Goal: Transaction & Acquisition: Book appointment/travel/reservation

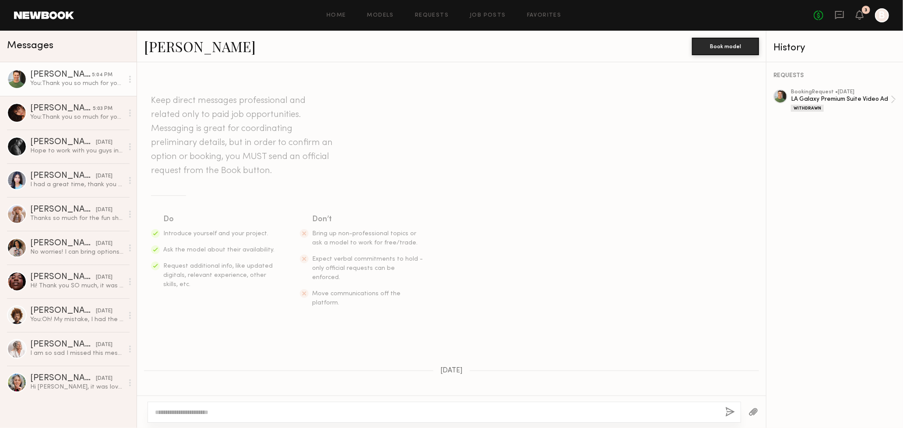
scroll to position [250, 0]
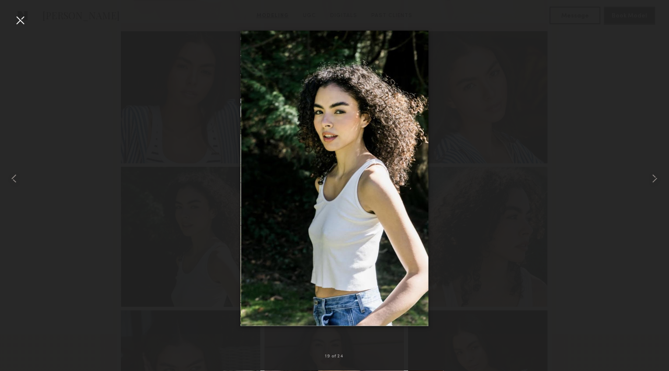
scroll to position [953, 0]
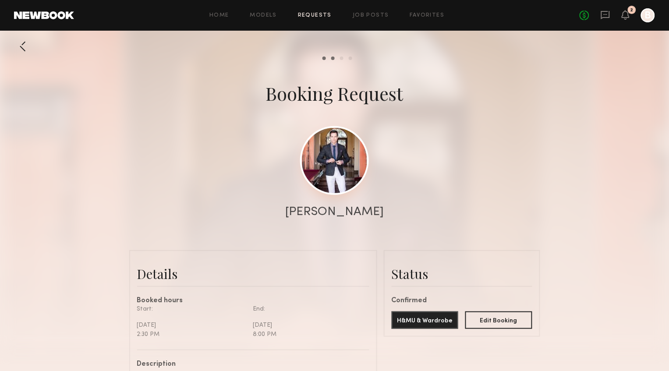
click at [342, 169] on link at bounding box center [334, 160] width 69 height 69
click at [472, 178] on div at bounding box center [334, 175] width 669 height 350
click at [625, 17] on icon at bounding box center [625, 14] width 7 height 6
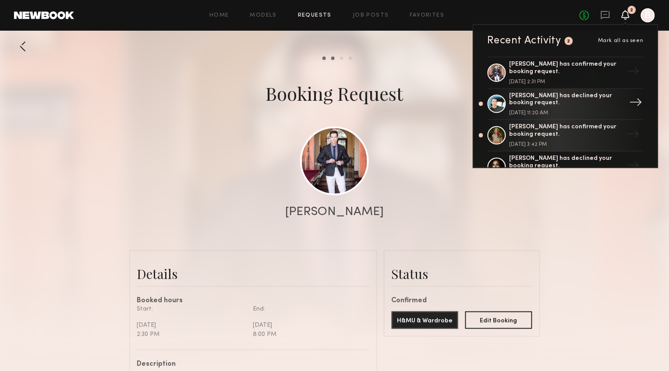
click at [582, 102] on div "Sean L. has declined your booking request." at bounding box center [566, 99] width 114 height 15
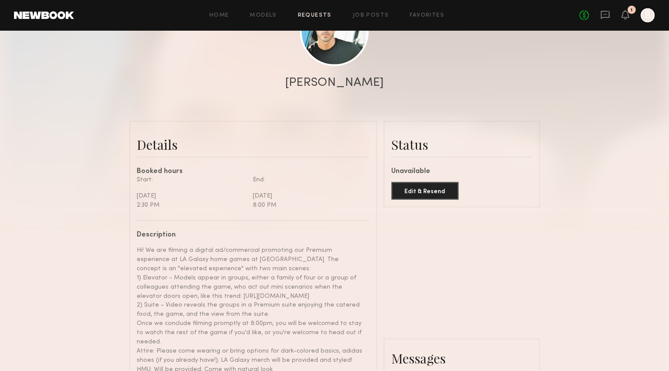
scroll to position [130, 0]
click at [444, 195] on button "Edit & Resend" at bounding box center [424, 190] width 67 height 18
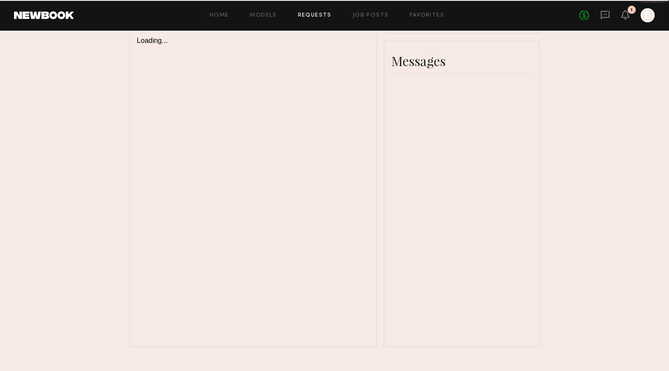
scroll to position [231, 0]
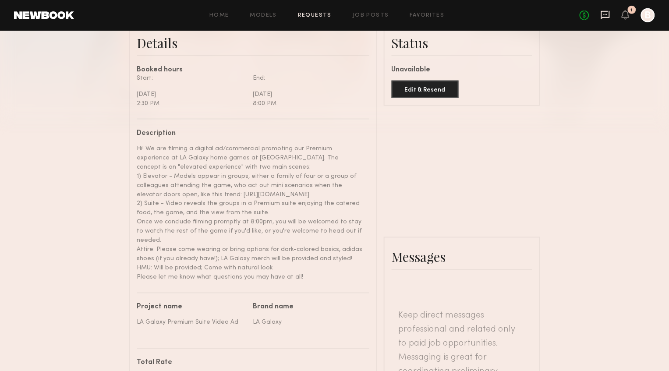
click at [606, 14] on icon at bounding box center [605, 14] width 4 height 1
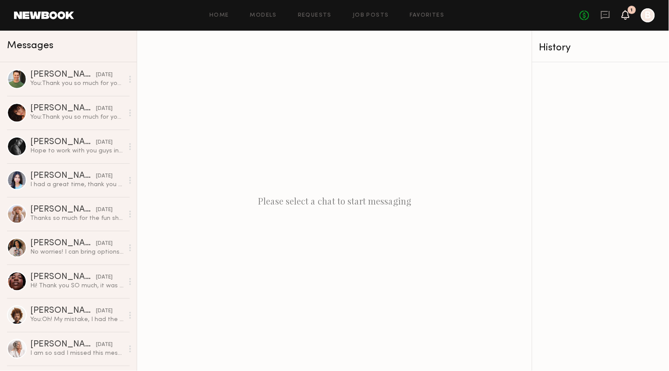
click at [622, 15] on icon at bounding box center [625, 15] width 8 height 10
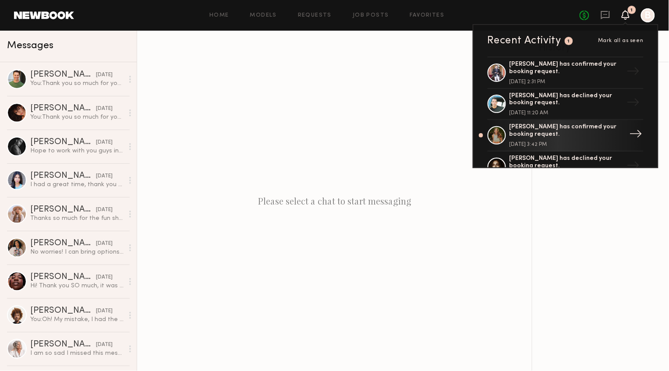
click at [599, 136] on div "Madison R. has confirmed your booking request." at bounding box center [566, 130] width 114 height 15
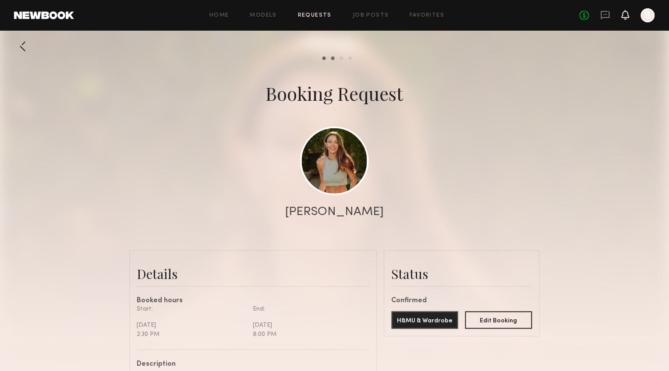
click at [625, 18] on icon at bounding box center [625, 18] width 3 height 1
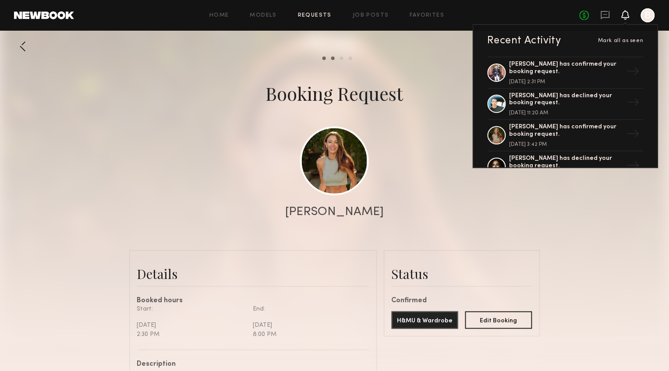
click at [539, 258] on common-border "Status Confirmed H&MU & Wardrobe Edit Booking Commit to Booking? Friendly remin…" at bounding box center [462, 293] width 156 height 87
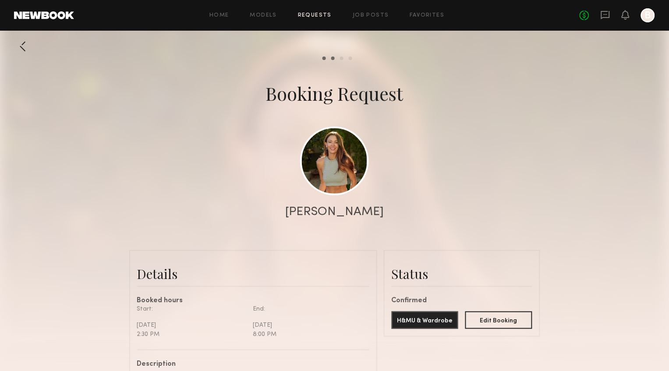
click at [549, 169] on div at bounding box center [334, 175] width 669 height 350
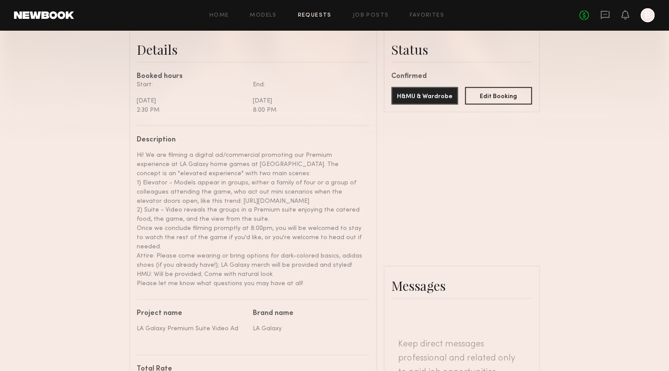
scroll to position [184, 0]
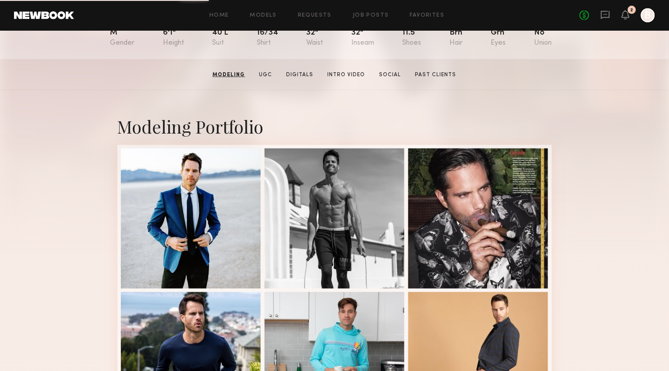
scroll to position [92, 0]
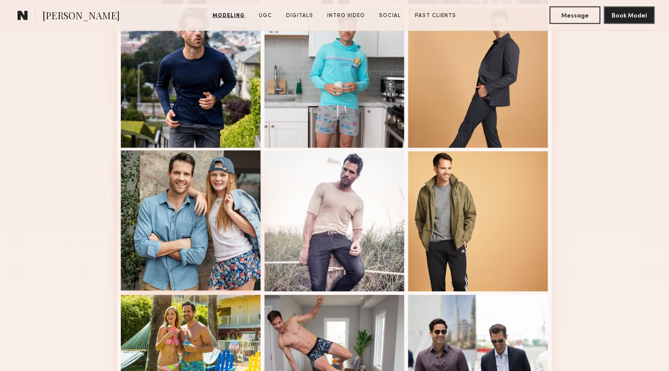
click at [215, 232] on div at bounding box center [191, 221] width 140 height 140
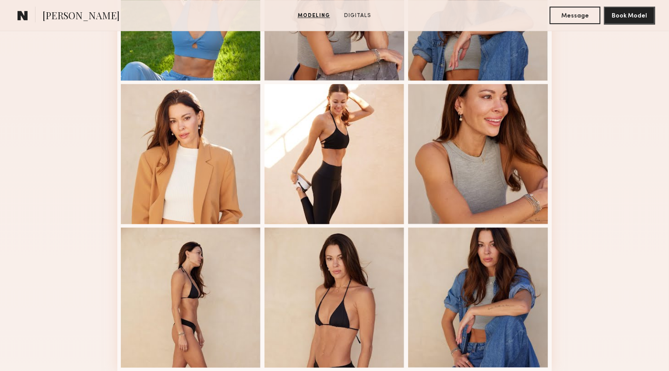
scroll to position [454, 0]
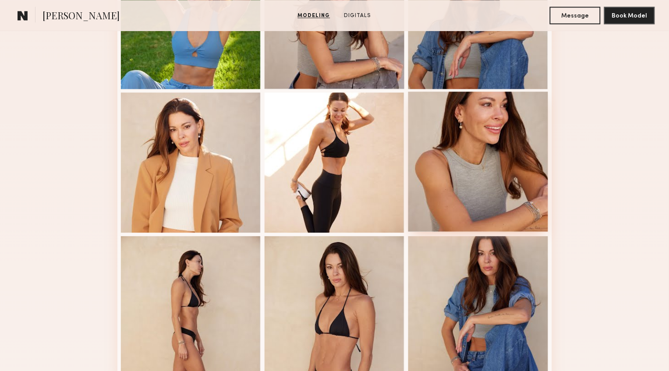
click at [462, 189] on div at bounding box center [478, 162] width 140 height 140
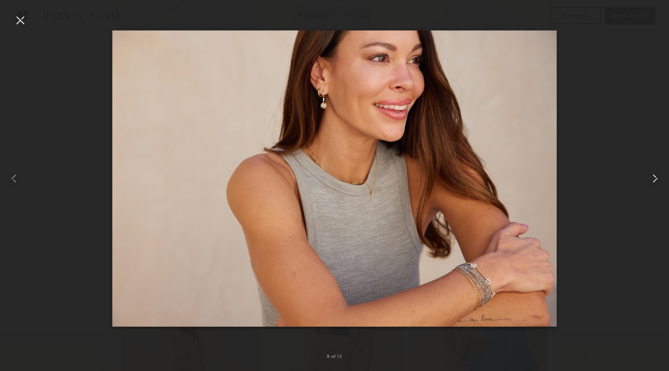
click at [654, 175] on common-icon at bounding box center [655, 179] width 14 height 14
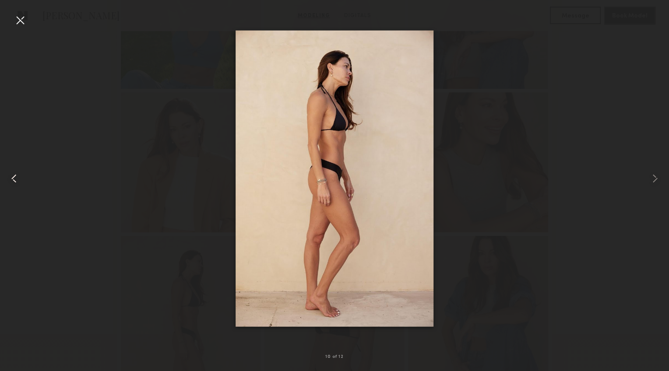
click at [15, 178] on common-icon at bounding box center [14, 179] width 14 height 14
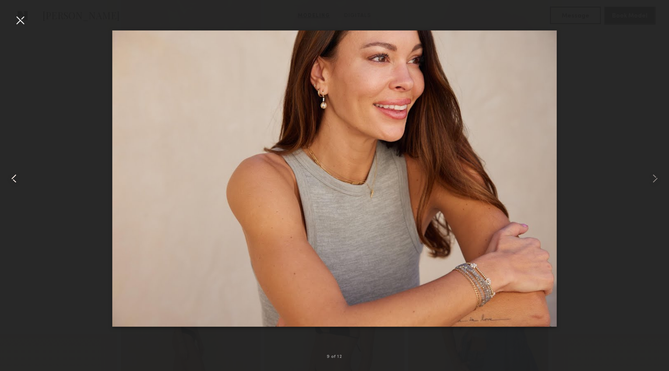
click at [15, 178] on common-icon at bounding box center [14, 179] width 14 height 14
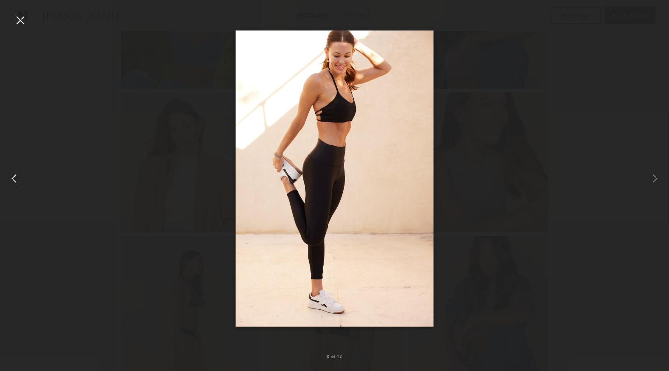
click at [15, 178] on common-icon at bounding box center [14, 179] width 14 height 14
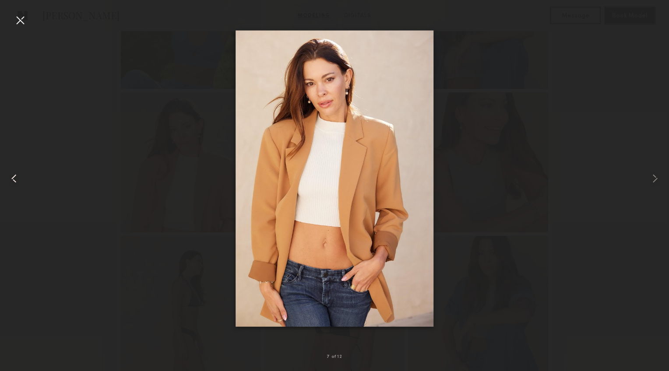
click at [15, 178] on common-icon at bounding box center [14, 179] width 14 height 14
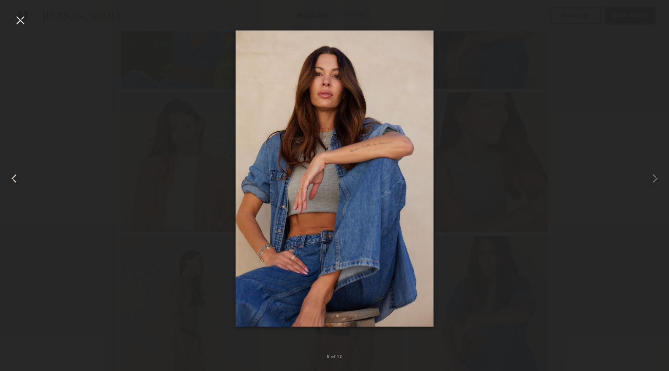
click at [15, 178] on common-icon at bounding box center [14, 179] width 14 height 14
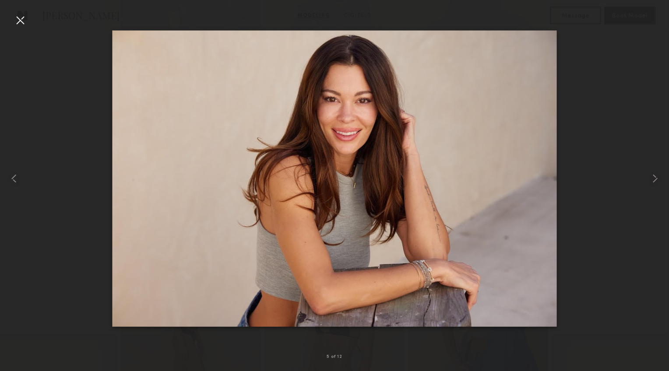
drag, startPoint x: 431, startPoint y: 202, endPoint x: 256, endPoint y: 362, distance: 236.8
click at [0, 0] on nb-gallery-light "5 of 12" at bounding box center [334, 185] width 669 height 371
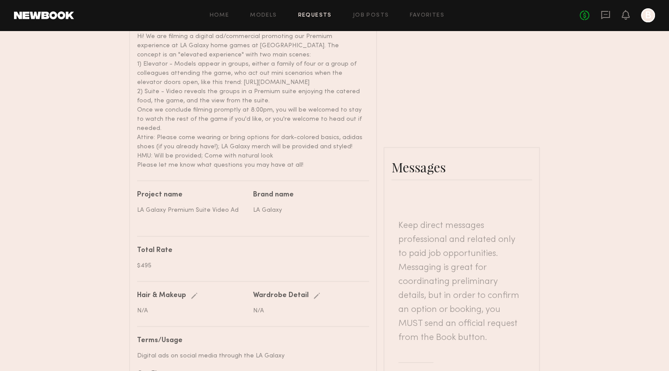
scroll to position [348, 0]
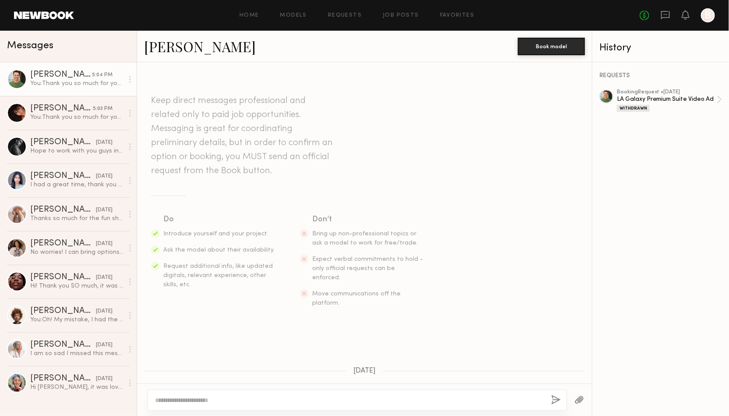
scroll to position [250, 0]
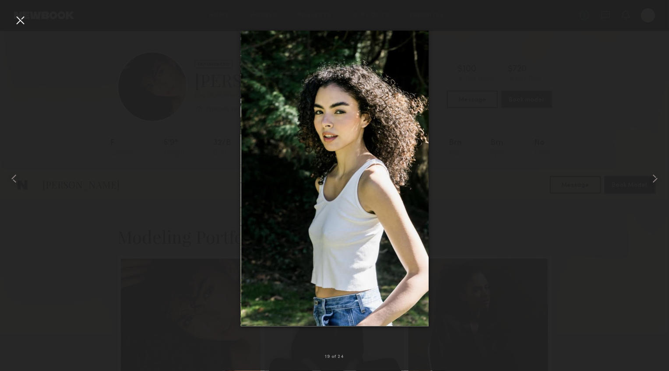
scroll to position [953, 0]
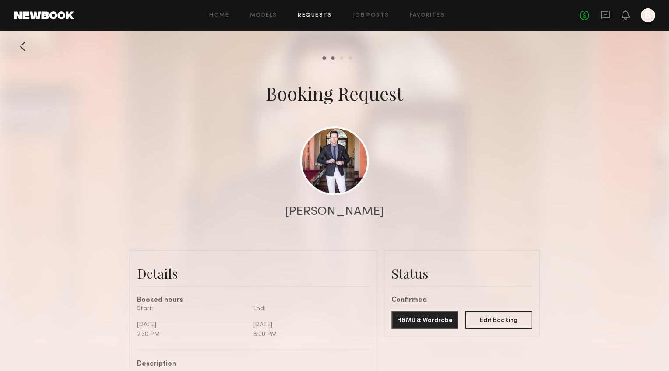
scroll to position [348, 0]
